Goal: Share content

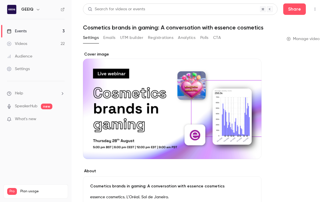
click at [54, 30] on link "Events 3" at bounding box center [36, 31] width 72 height 13
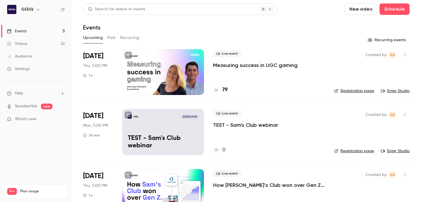
click at [259, 65] on p "Measuring success in UGC gaming" at bounding box center [255, 65] width 84 height 7
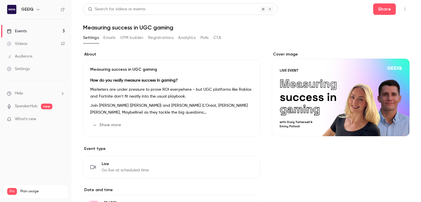
click at [166, 35] on button "Registrations" at bounding box center [160, 37] width 25 height 9
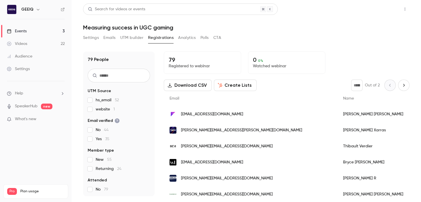
click at [331, 12] on button "Share" at bounding box center [384, 8] width 23 height 11
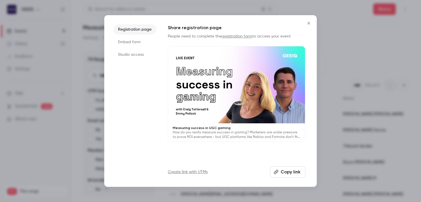
click at [149, 55] on li "Studio access" at bounding box center [134, 54] width 43 height 10
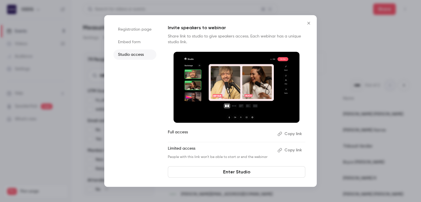
click at [290, 135] on button "Copy link" at bounding box center [290, 133] width 30 height 9
click at [292, 134] on button "Copied!" at bounding box center [291, 133] width 28 height 9
